Goal: Information Seeking & Learning: Learn about a topic

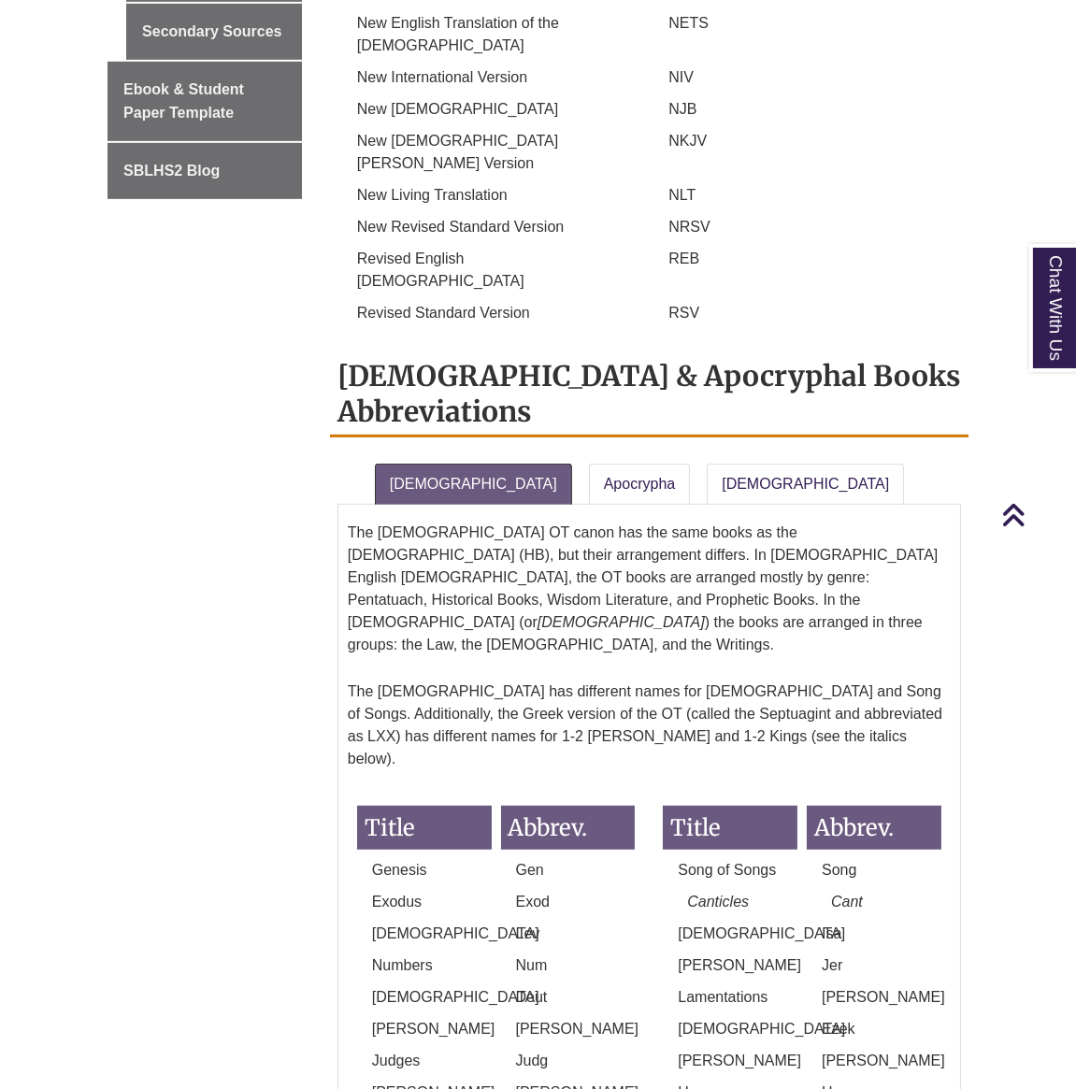
scroll to position [1454, 0]
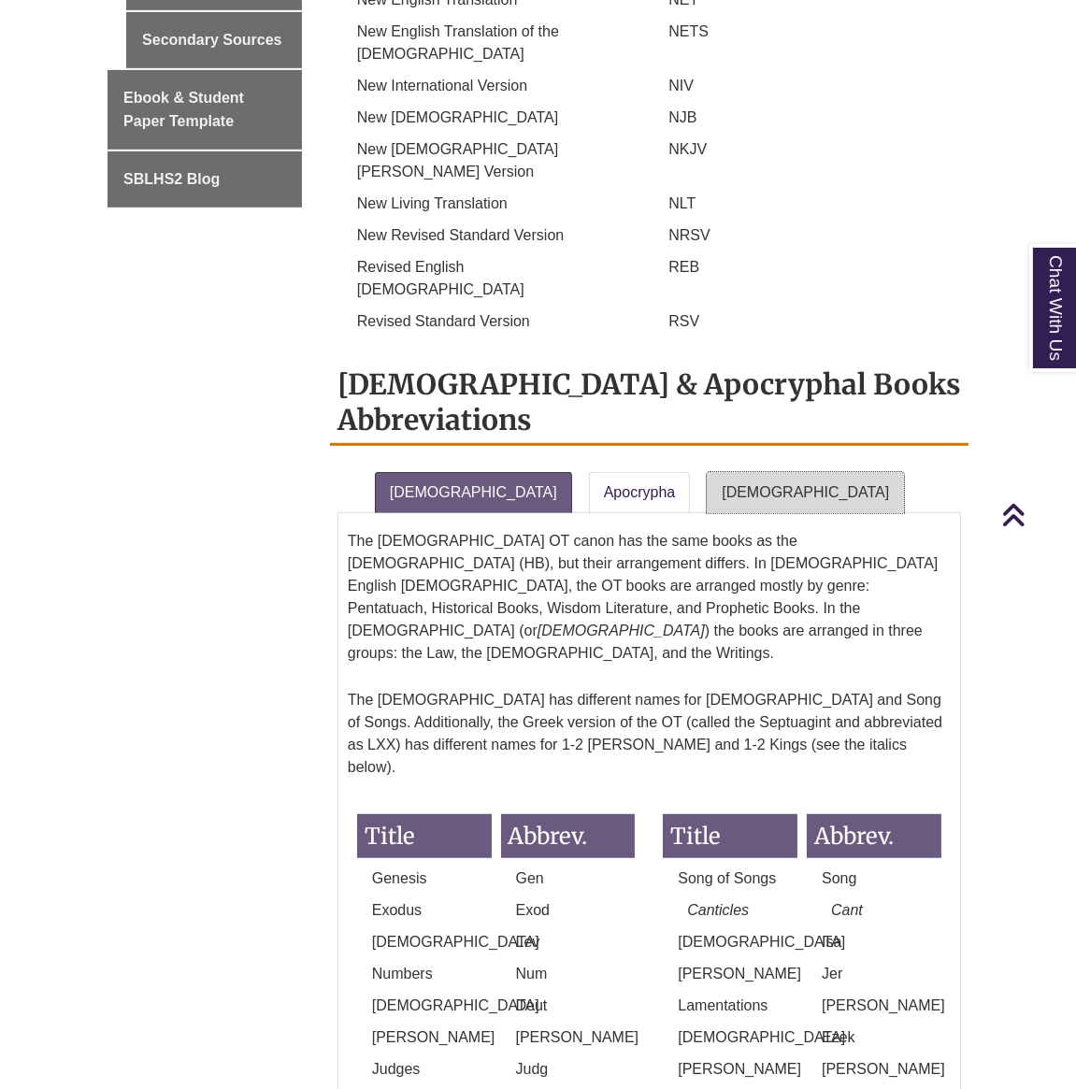
click at [707, 472] on link "New Testament" at bounding box center [805, 492] width 197 height 41
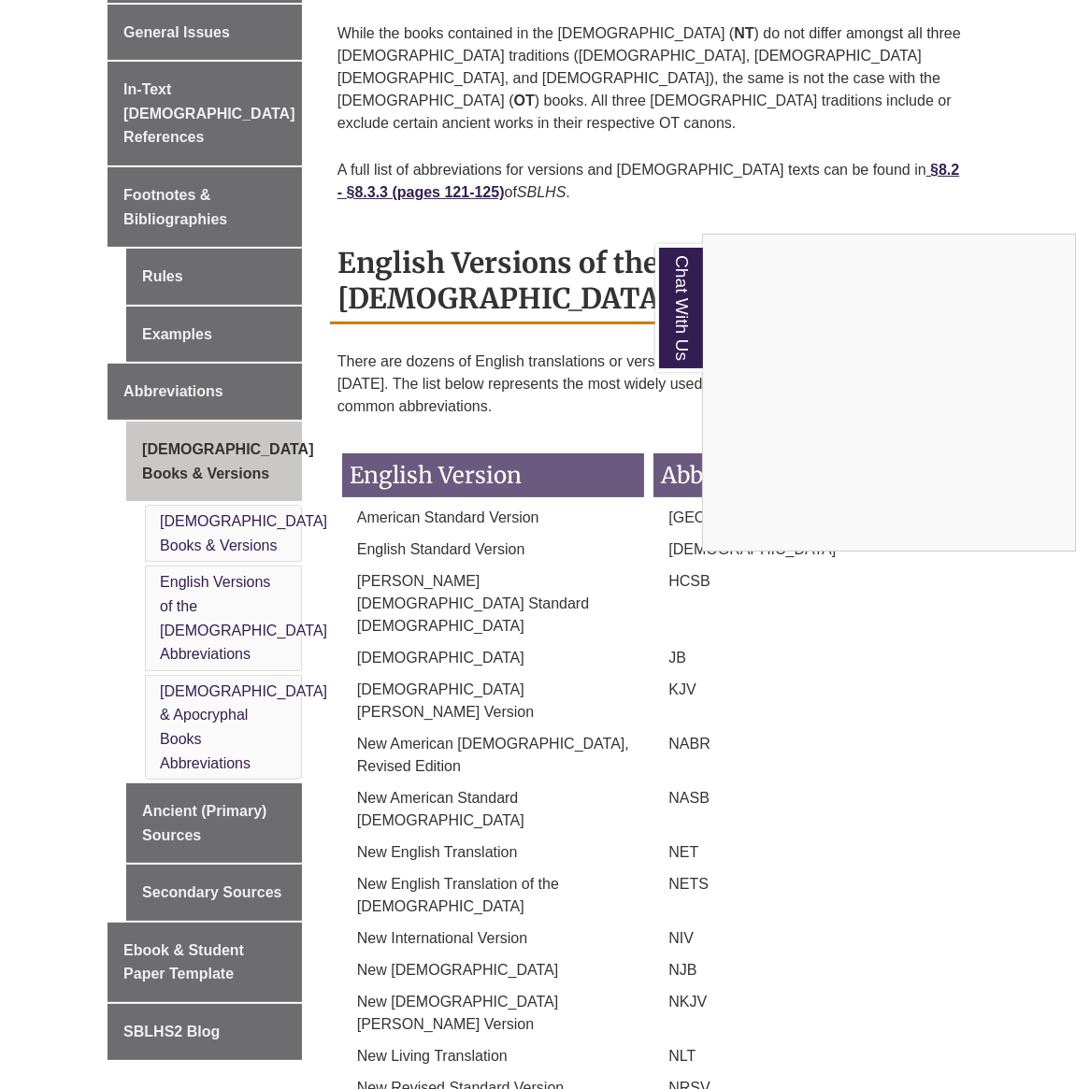
scroll to position [613, 0]
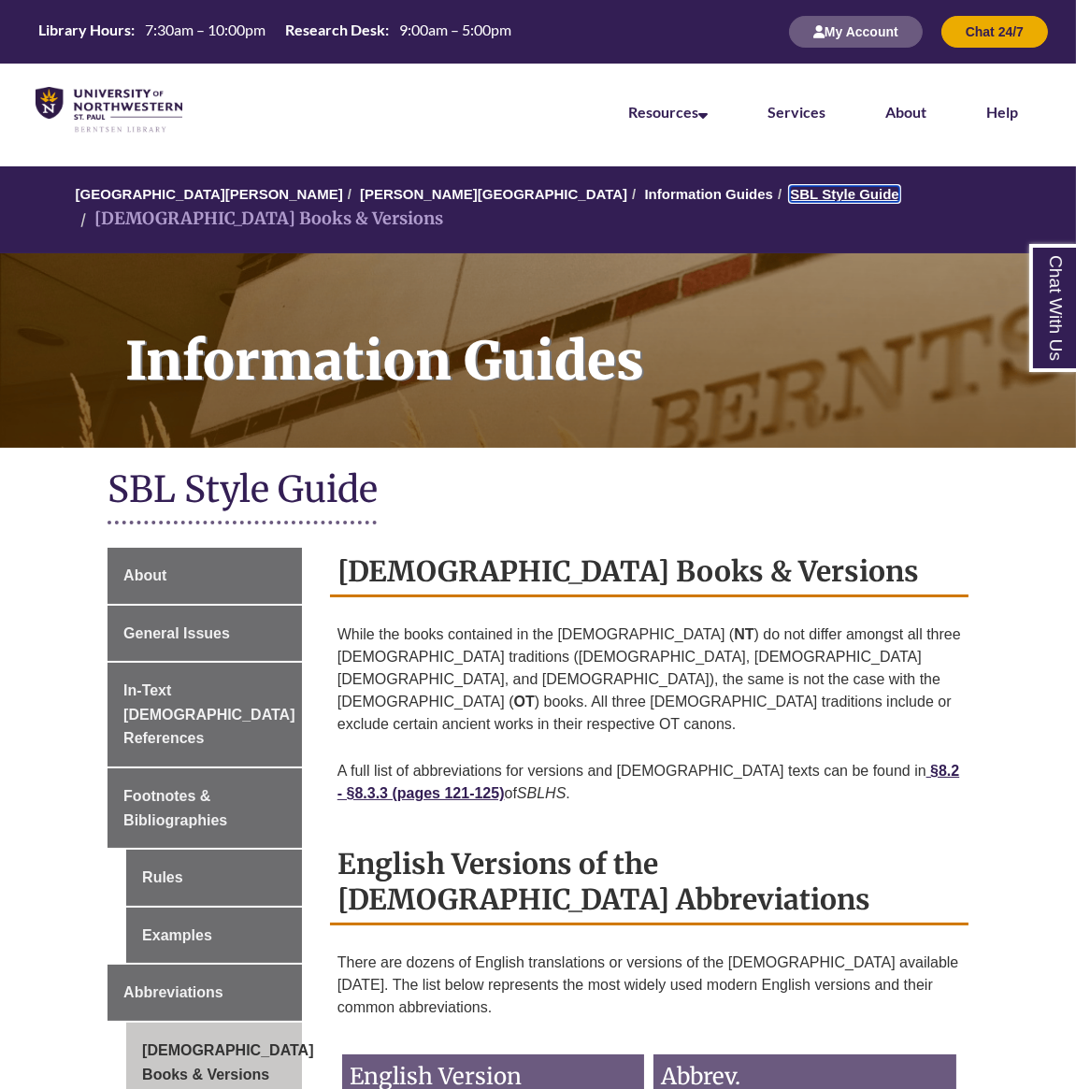
click at [790, 196] on link "SBL Style Guide" at bounding box center [844, 194] width 108 height 16
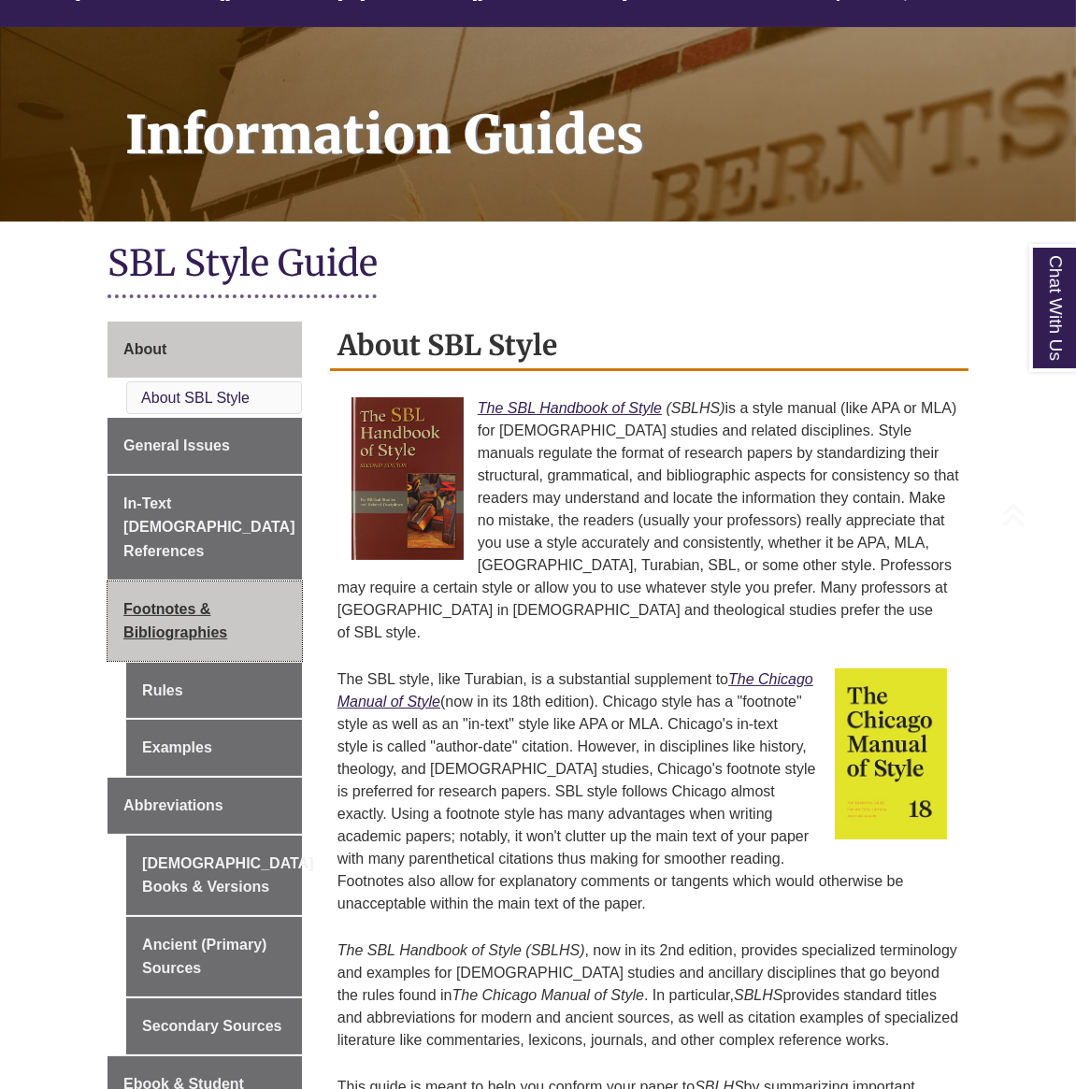
scroll to position [209, 0]
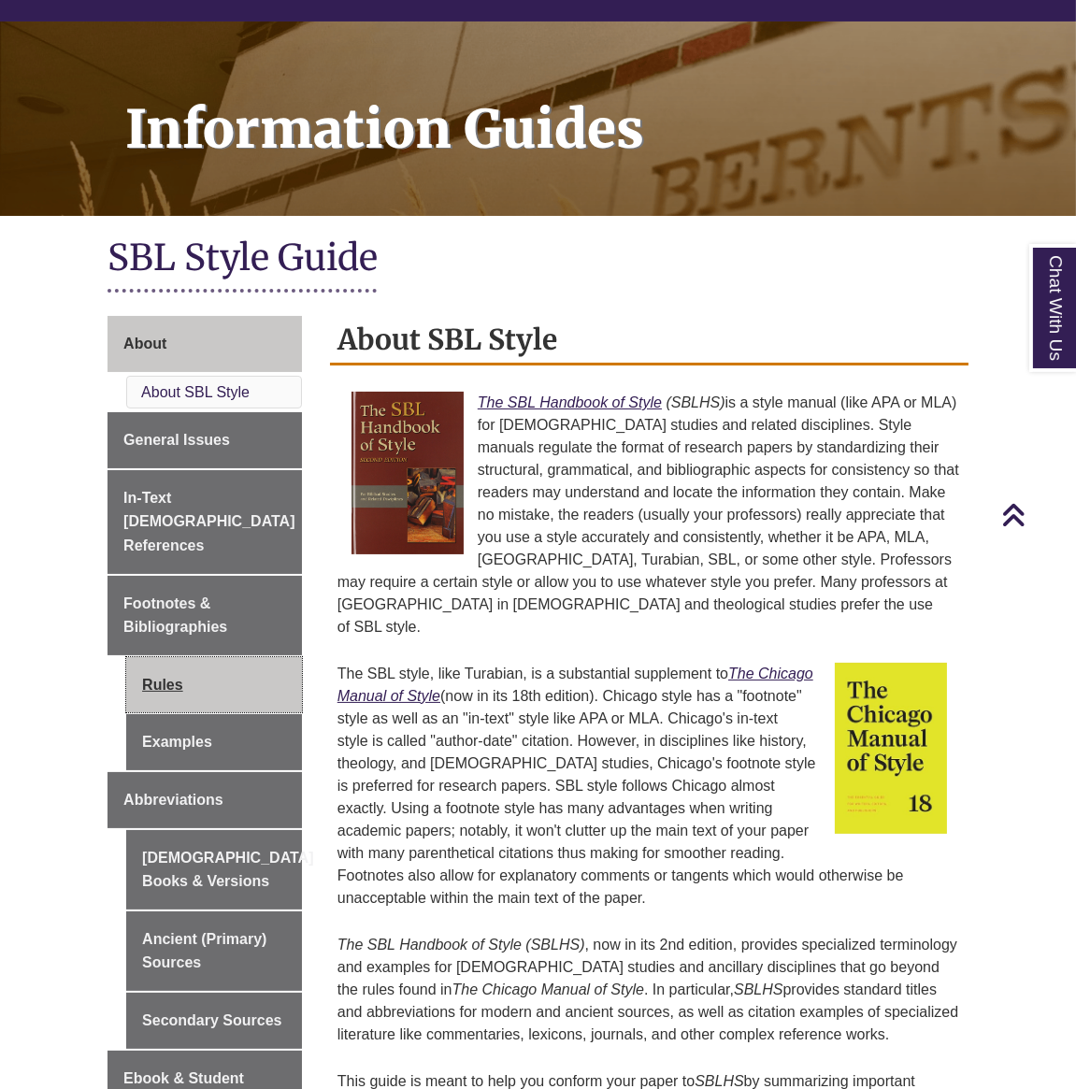
click at [200, 664] on link "Rules" at bounding box center [214, 685] width 176 height 56
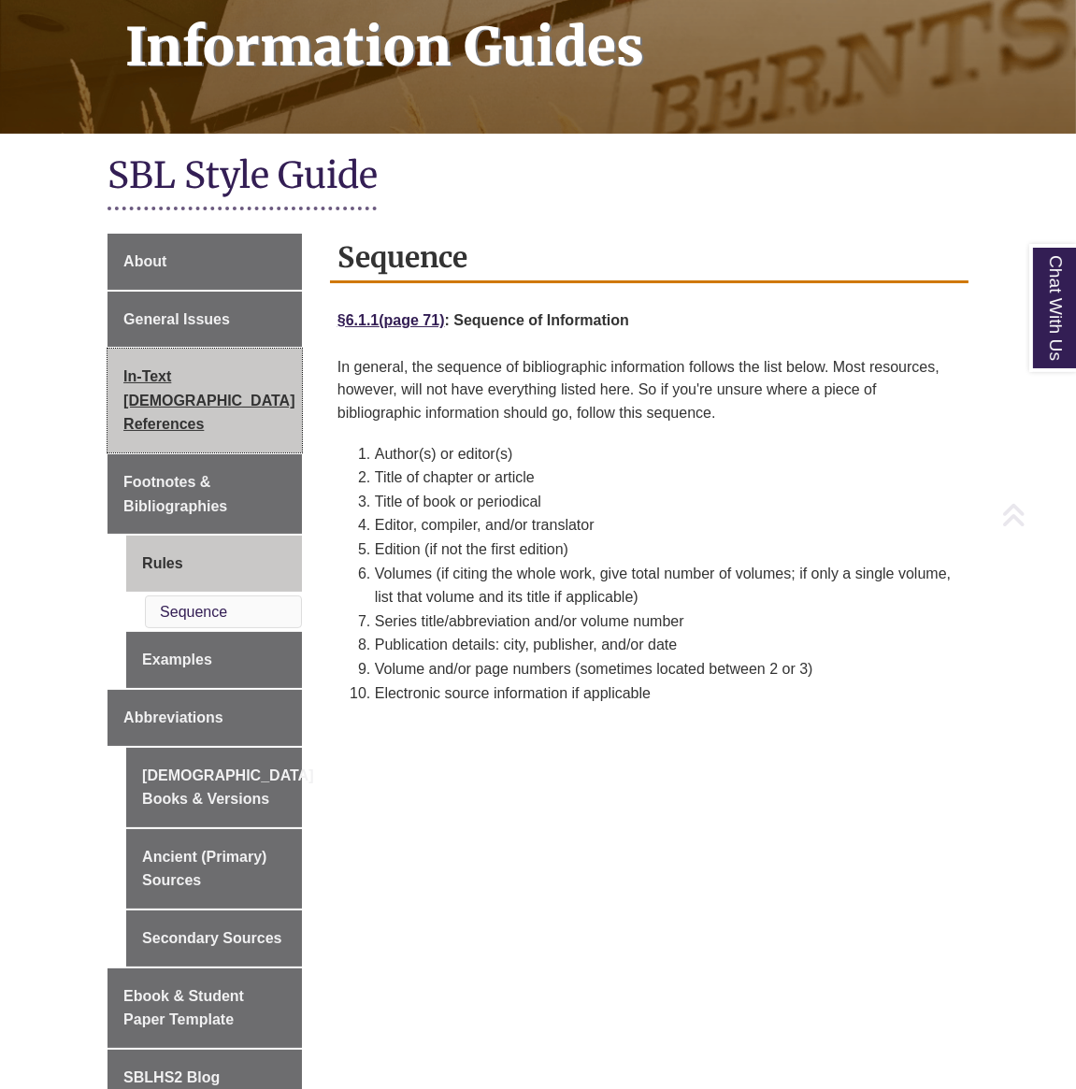
scroll to position [295, 0]
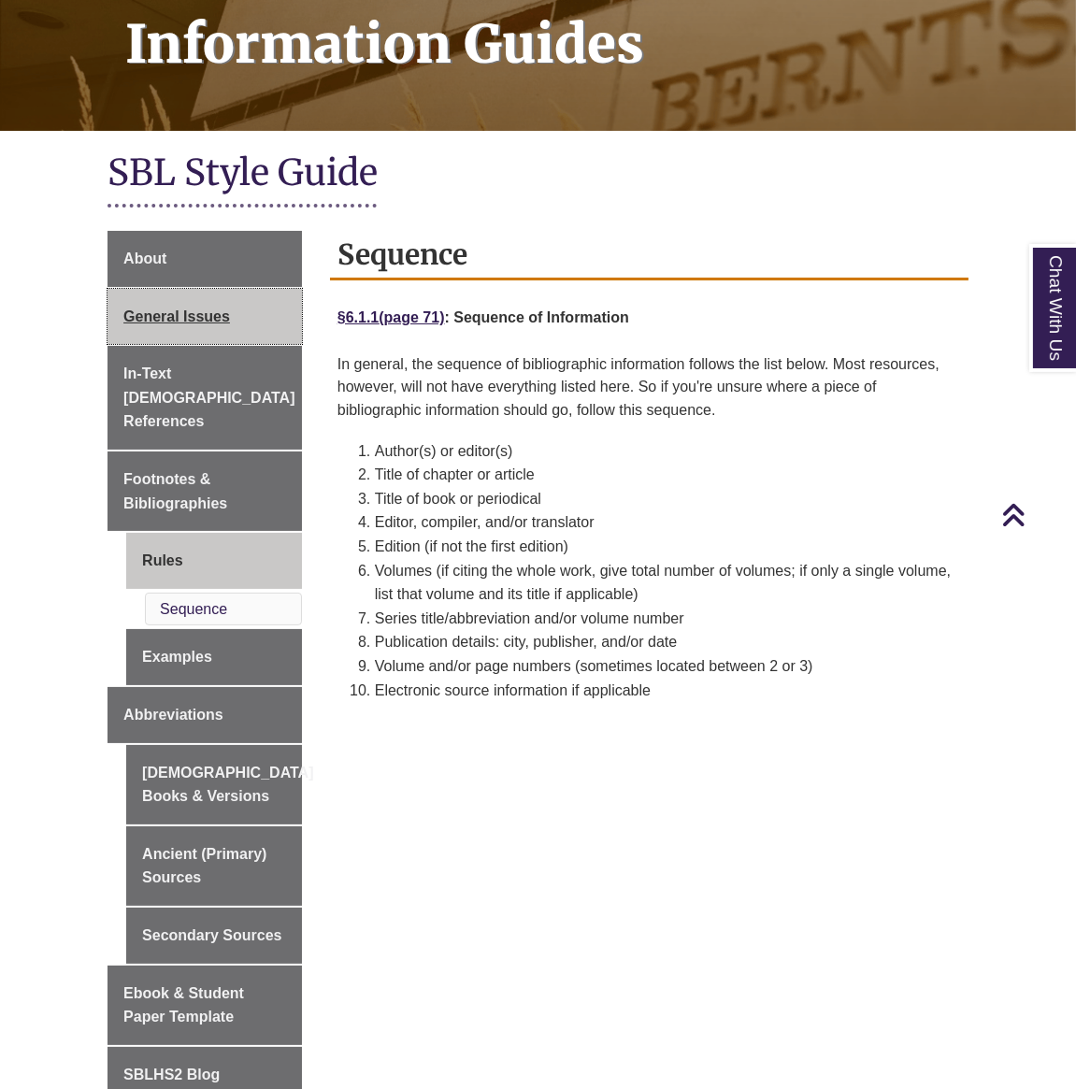
click at [200, 318] on span "General Issues" at bounding box center [176, 317] width 107 height 16
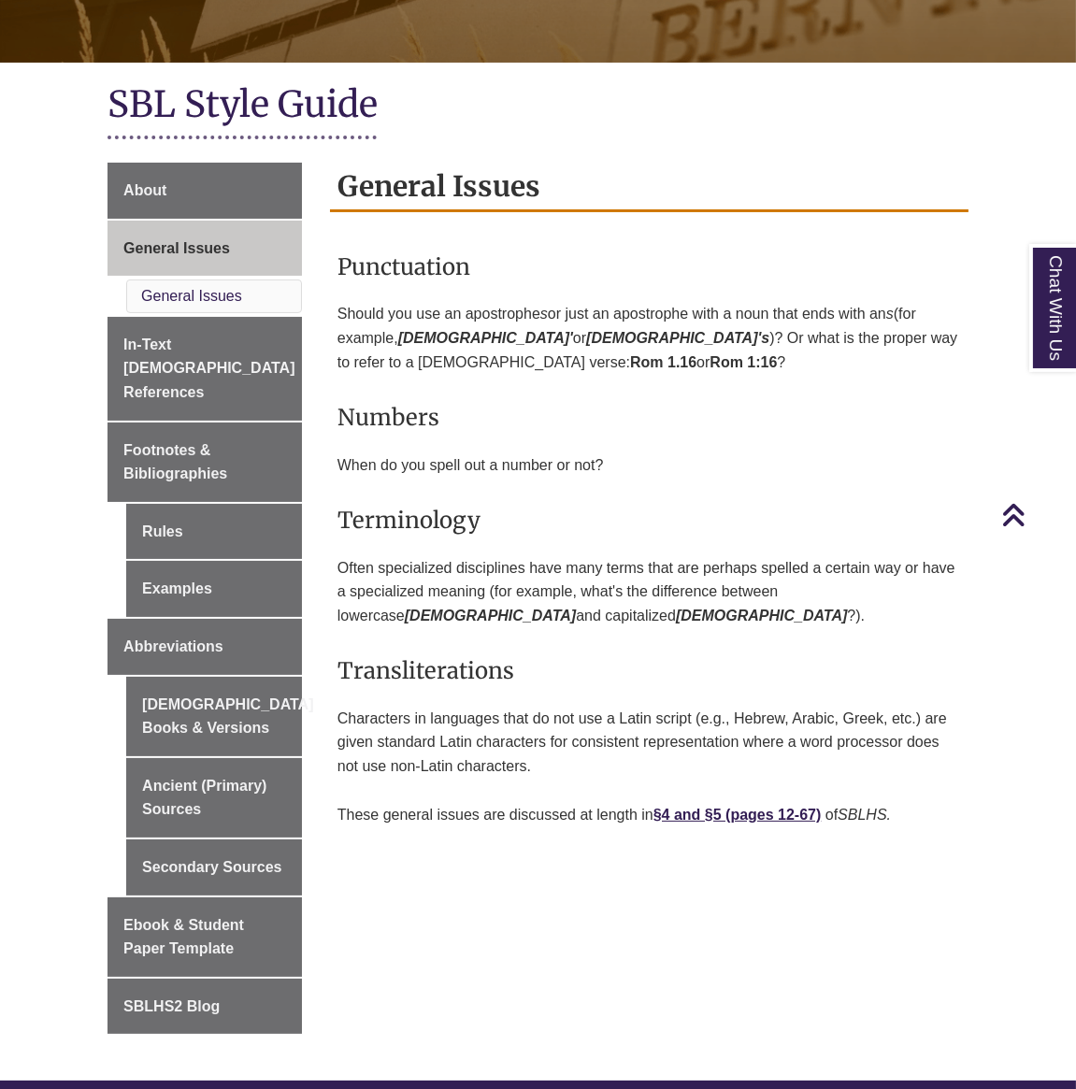
scroll to position [367, 0]
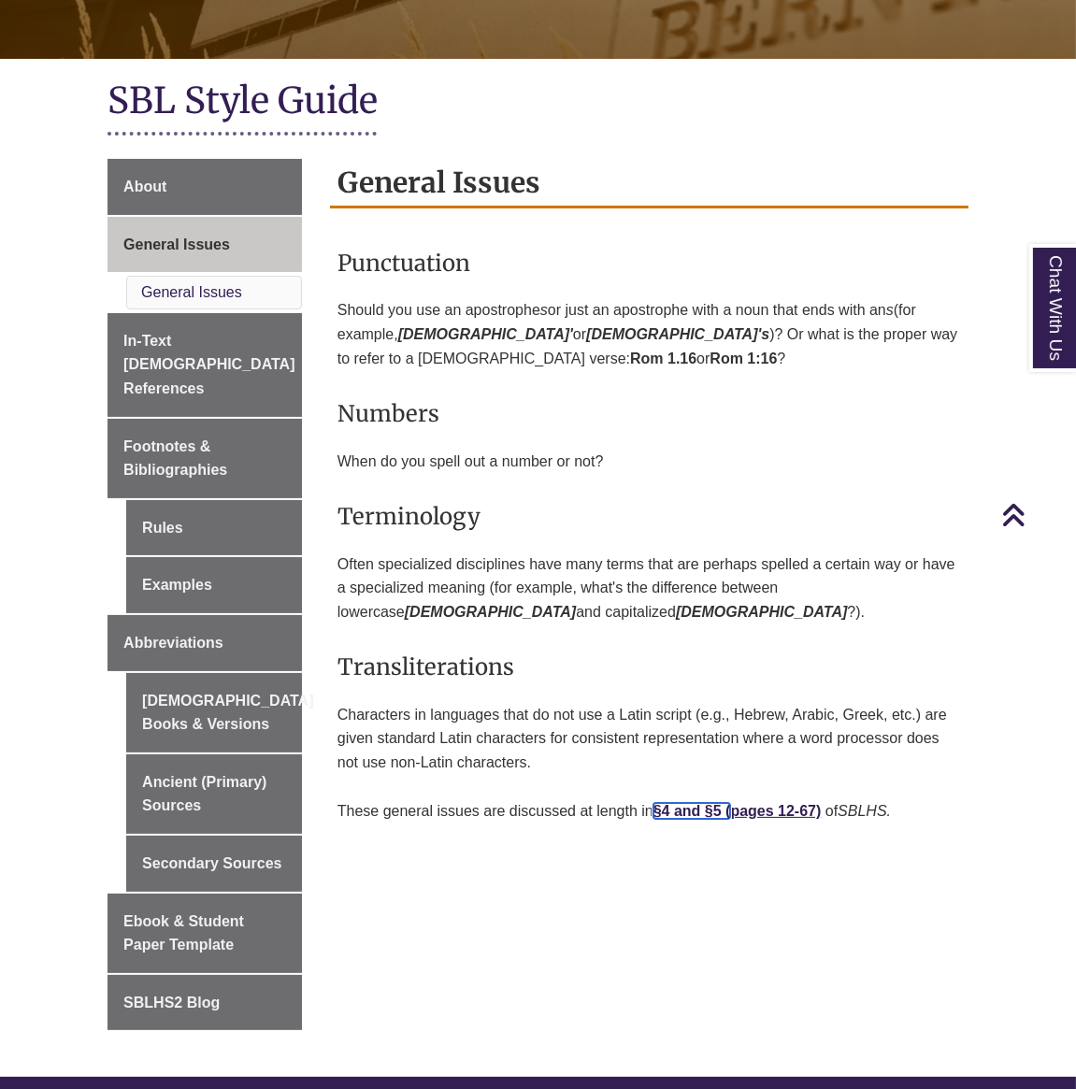
click at [702, 810] on strong "§4 and §5 (" at bounding box center [693, 811] width 78 height 16
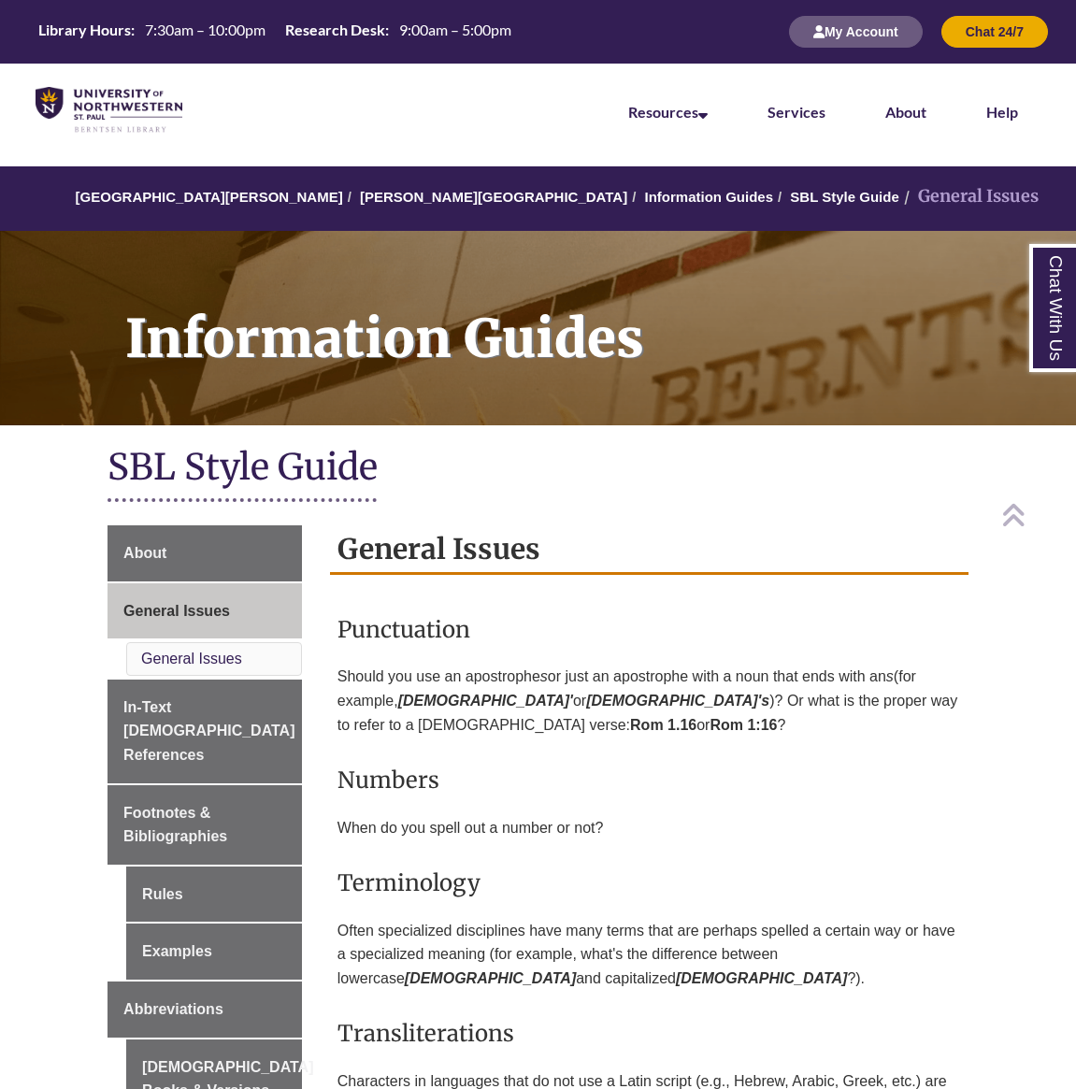
scroll to position [292, 0]
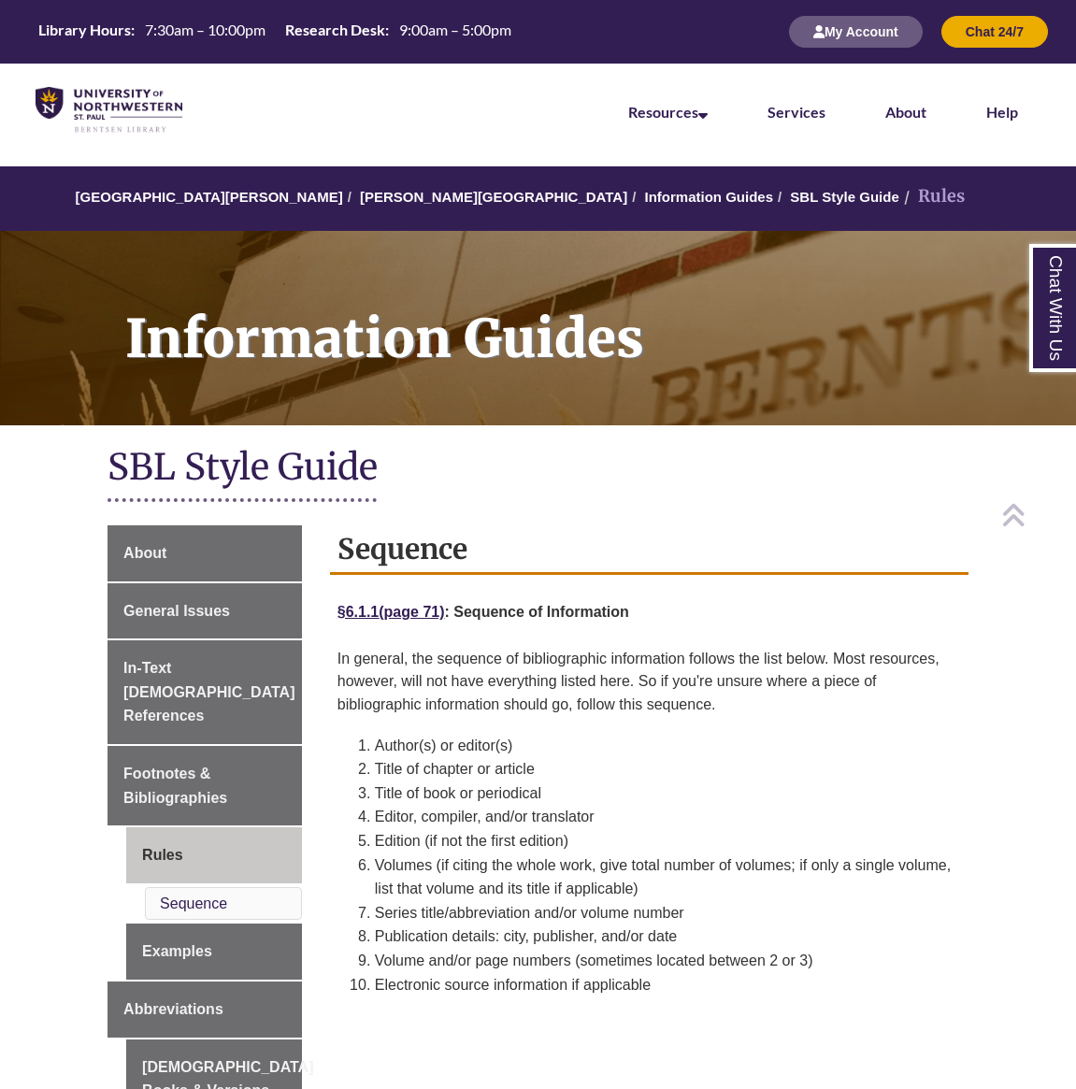
scroll to position [220, 0]
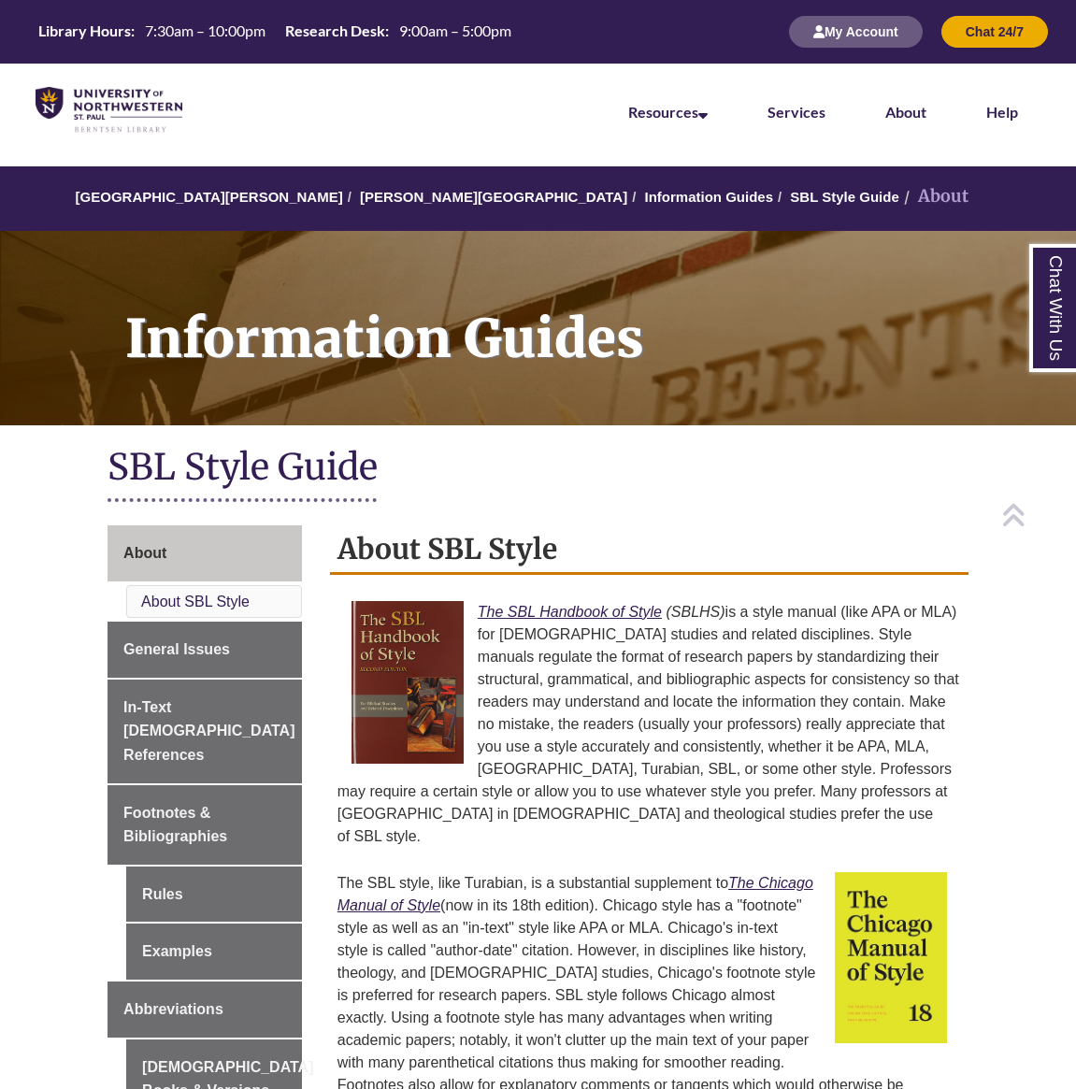
scroll to position [209, 0]
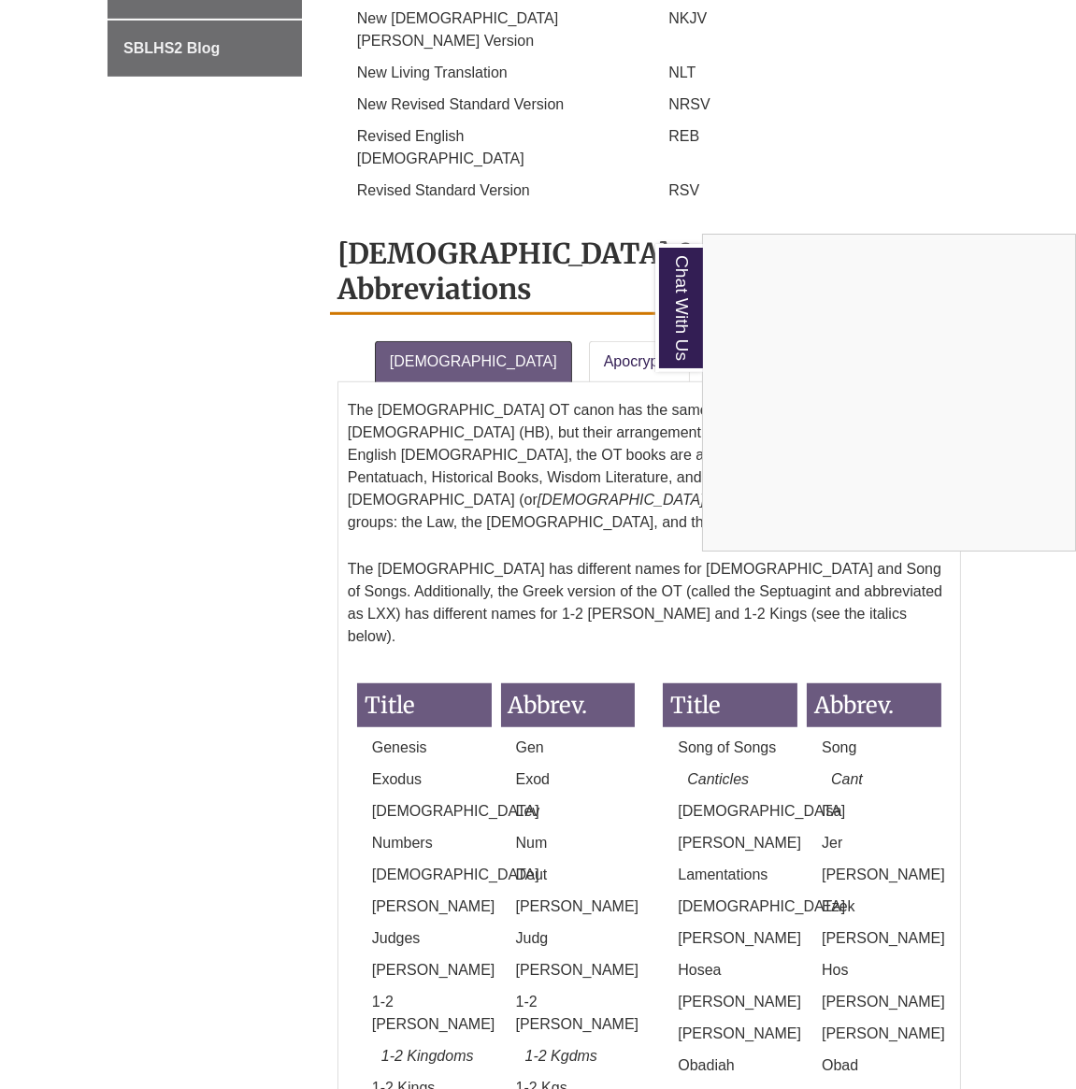
scroll to position [1579, 0]
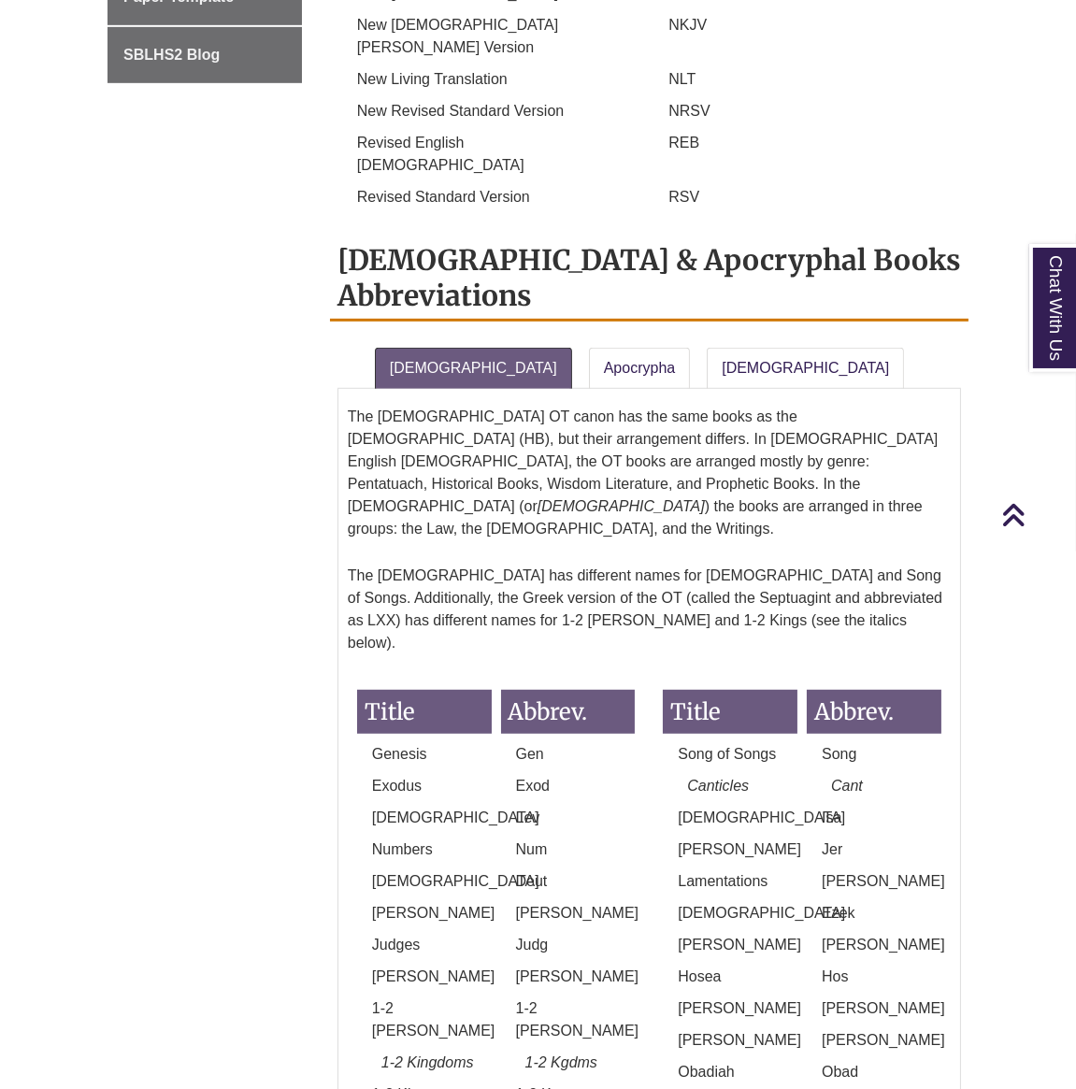
click at [903, 998] on p "Joel" at bounding box center [874, 1009] width 135 height 22
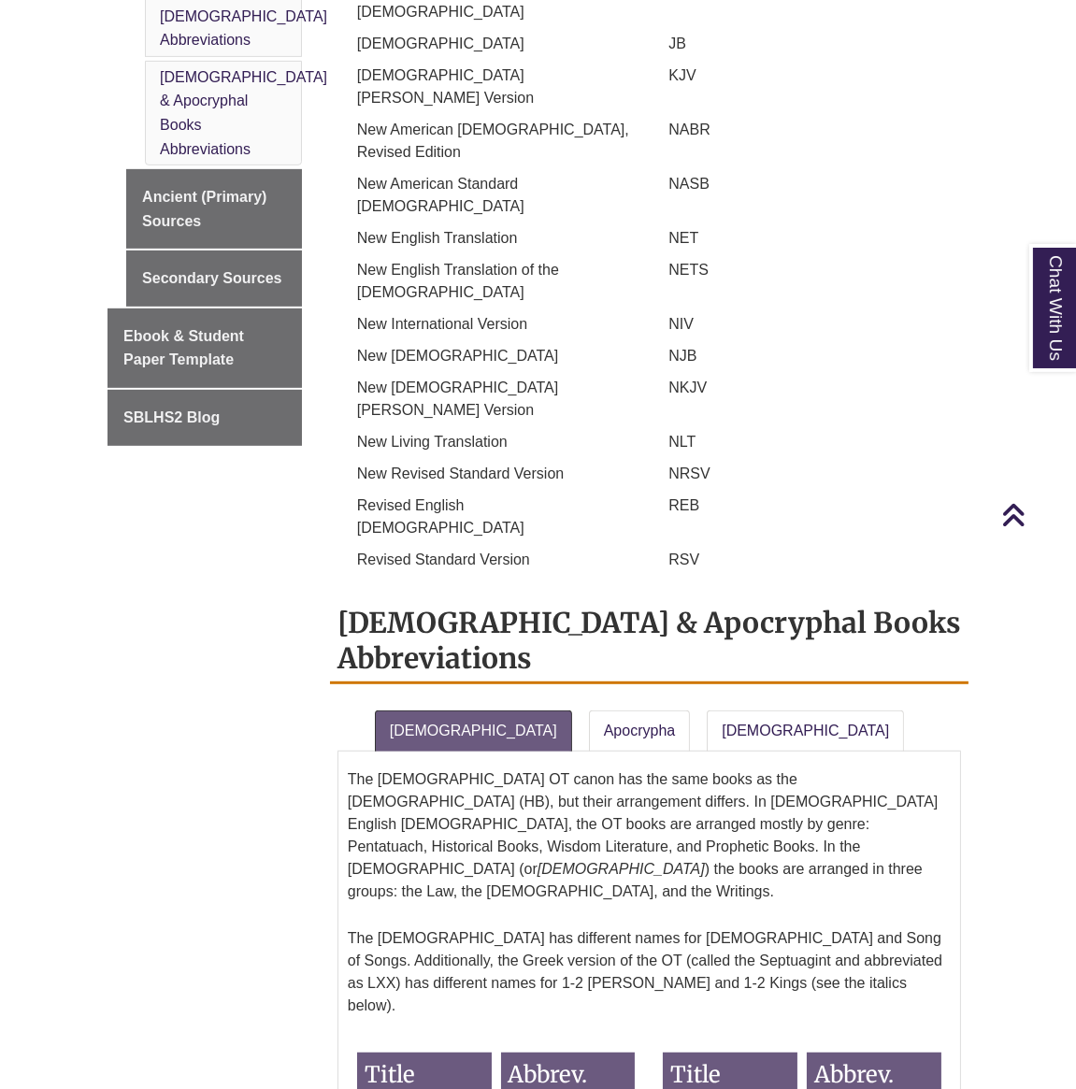
scroll to position [1090, 0]
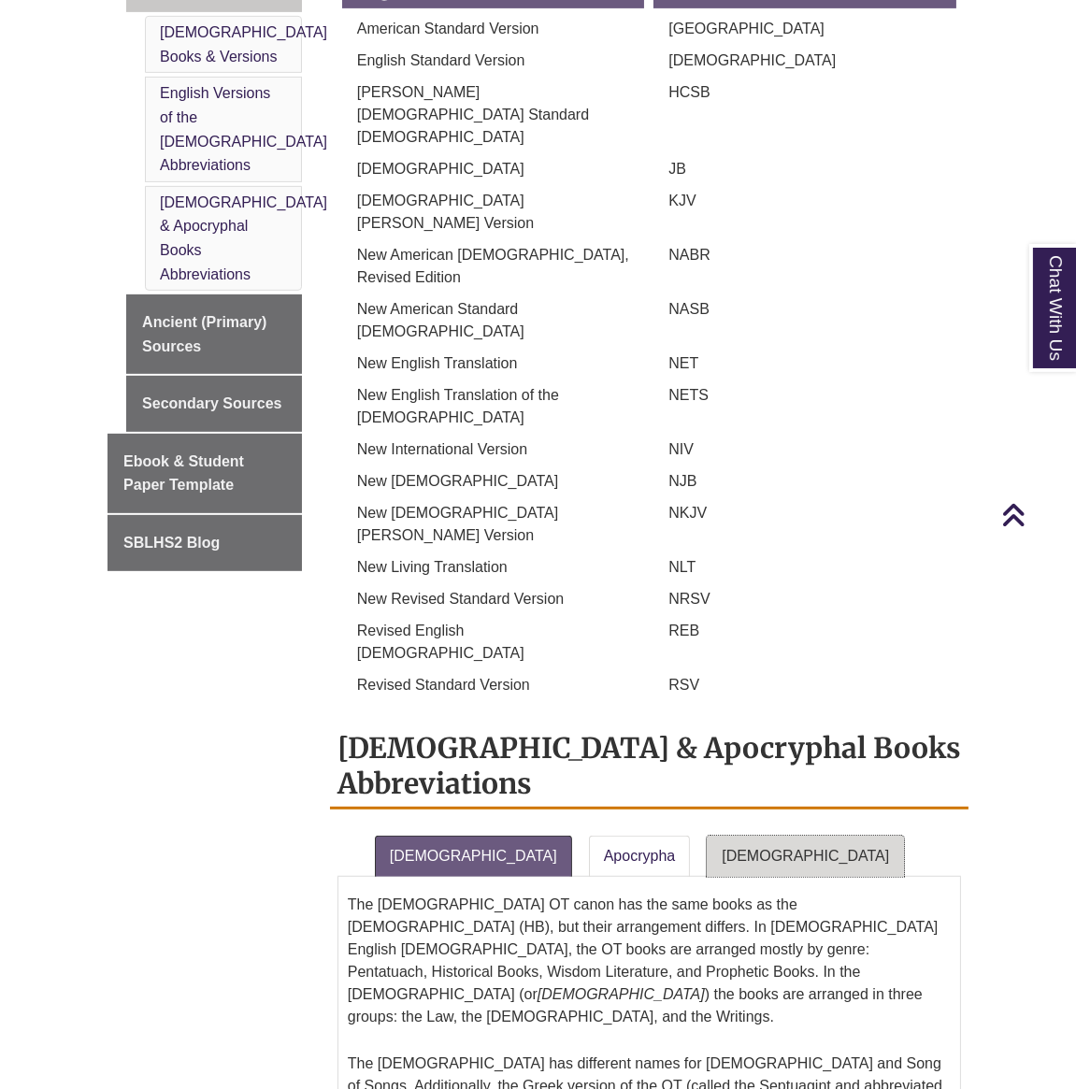
click at [707, 836] on link "New Testament" at bounding box center [805, 856] width 197 height 41
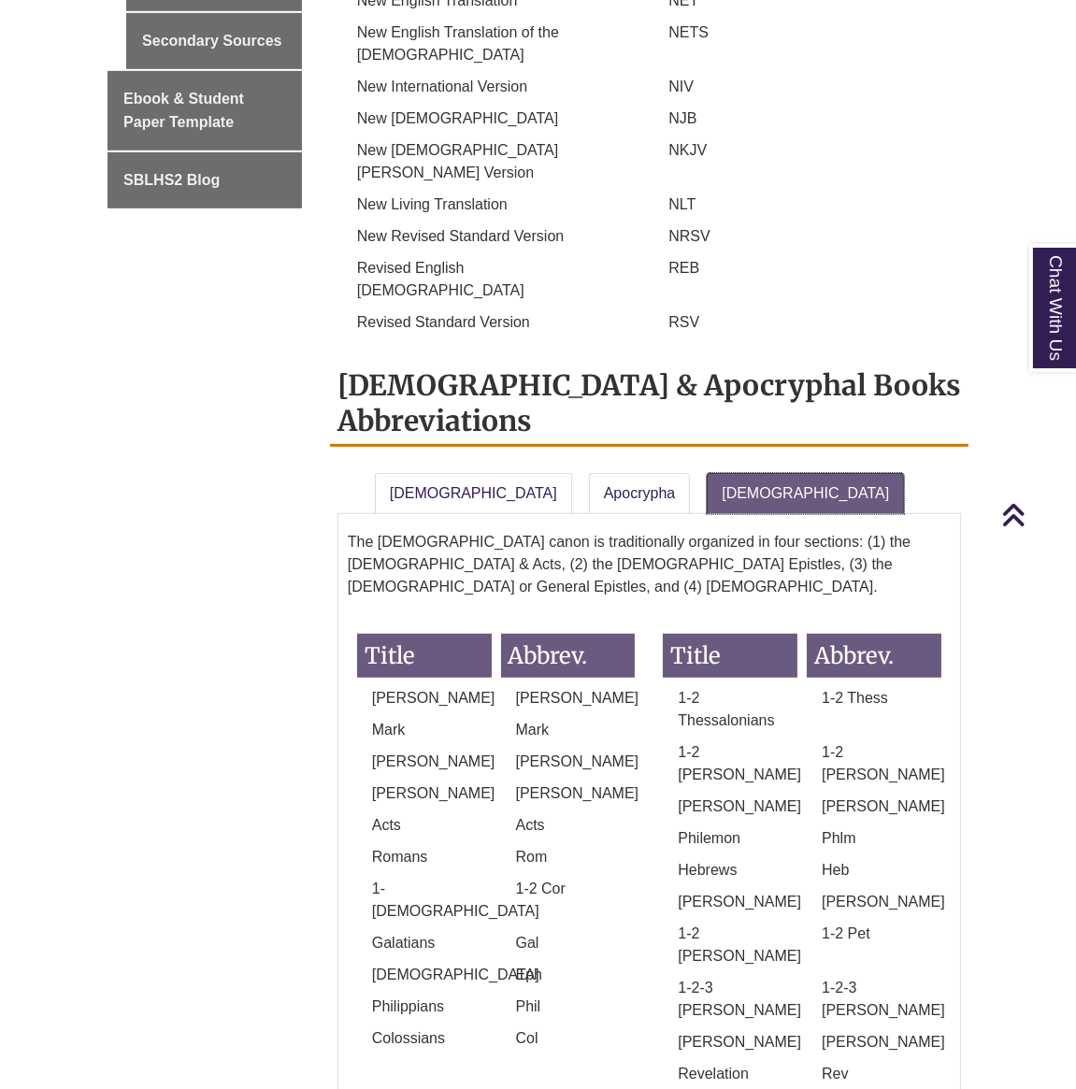
scroll to position [1487, 0]
